Goal: Information Seeking & Learning: Check status

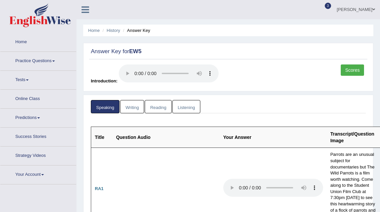
click at [357, 70] on link "Scores" at bounding box center [352, 70] width 23 height 11
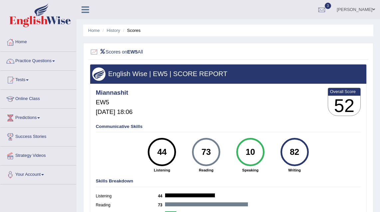
scroll to position [49, 0]
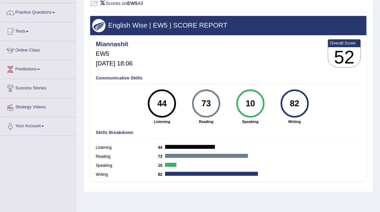
click at [200, 103] on div "73" at bounding box center [206, 104] width 21 height 24
click at [288, 104] on div "82" at bounding box center [294, 104] width 21 height 24
click at [257, 104] on div "10" at bounding box center [250, 104] width 21 height 24
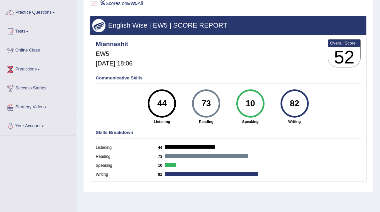
click at [257, 104] on div "10" at bounding box center [250, 104] width 21 height 24
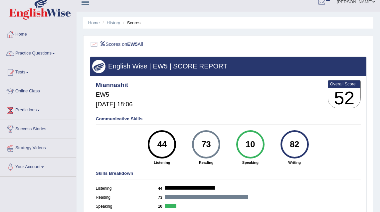
scroll to position [0, 0]
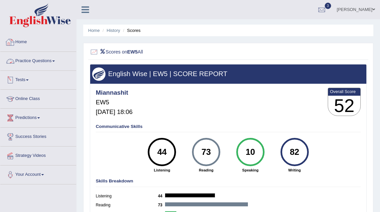
click at [26, 44] on link "Home" at bounding box center [38, 41] width 76 height 17
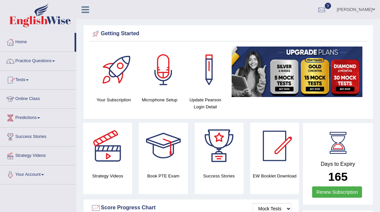
click at [27, 81] on link "Tests" at bounding box center [38, 79] width 76 height 17
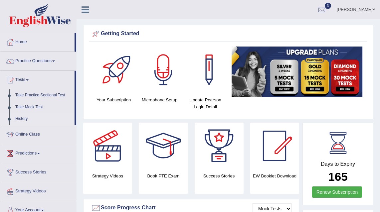
click at [23, 121] on link "History" at bounding box center [43, 119] width 62 height 12
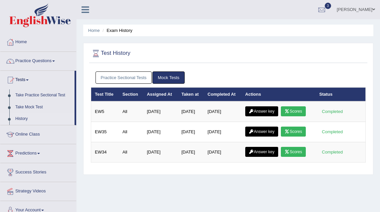
click at [167, 80] on link "Mock Tests" at bounding box center [168, 78] width 32 height 12
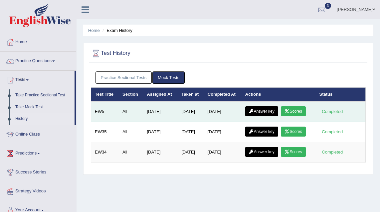
click at [290, 111] on icon at bounding box center [287, 112] width 5 height 4
click at [265, 111] on link "Answer key" at bounding box center [261, 112] width 33 height 10
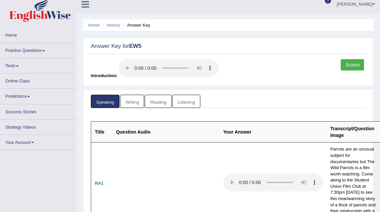
scroll to position [8, 0]
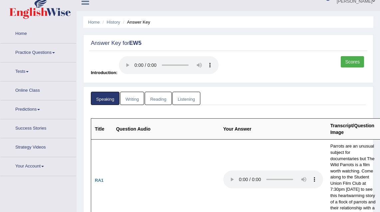
click at [190, 98] on link "Listening" at bounding box center [186, 99] width 28 height 14
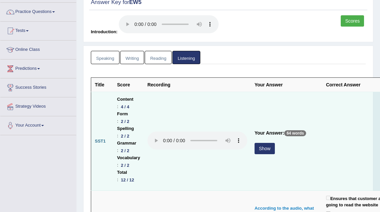
scroll to position [58, 0]
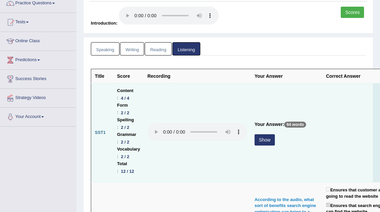
click at [268, 143] on button "Show" at bounding box center [265, 139] width 20 height 11
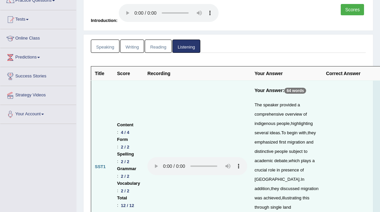
scroll to position [38, 0]
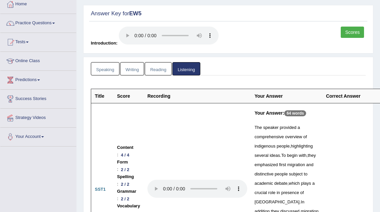
click at [165, 73] on link "Reading" at bounding box center [158, 69] width 27 height 14
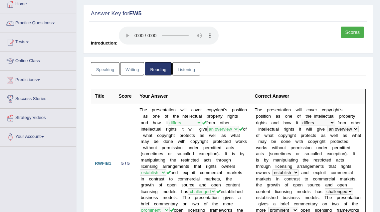
click at [135, 74] on link "Writing" at bounding box center [132, 69] width 24 height 14
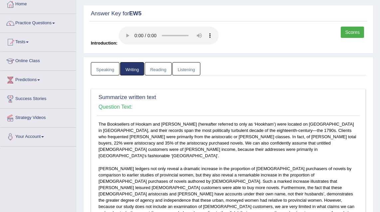
click at [114, 72] on link "Speaking" at bounding box center [105, 69] width 29 height 14
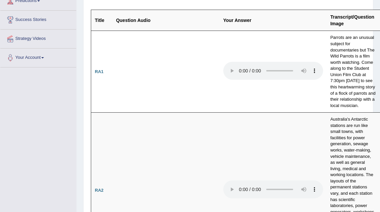
scroll to position [0, 0]
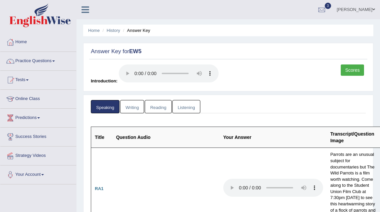
click at [192, 109] on link "Listening" at bounding box center [186, 107] width 28 height 14
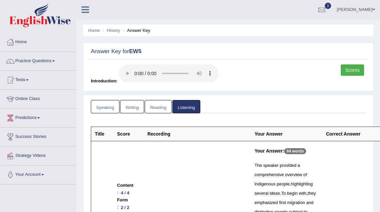
scroll to position [47, 0]
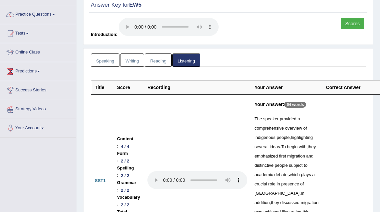
click at [350, 26] on link "Scores" at bounding box center [352, 23] width 23 height 11
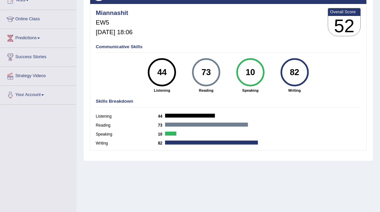
scroll to position [3, 0]
